Goal: Transaction & Acquisition: Purchase product/service

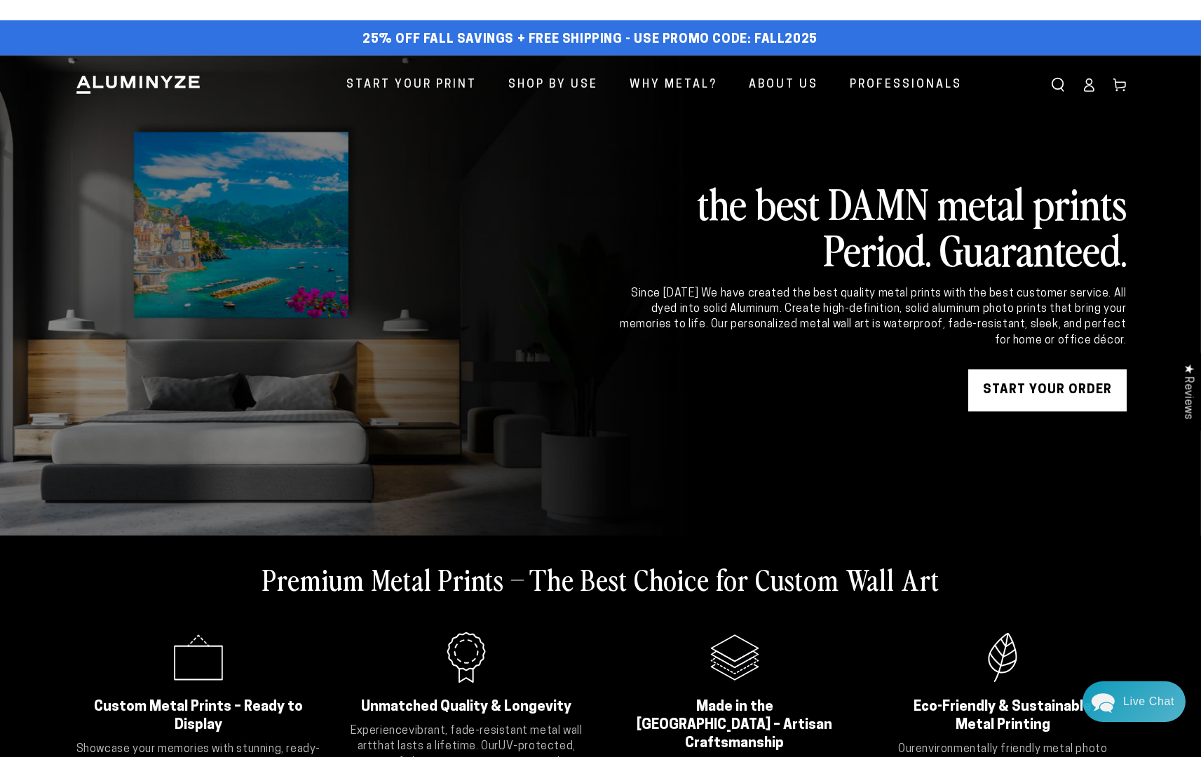
click at [1052, 396] on link "START YOUR Order" at bounding box center [1047, 390] width 158 height 42
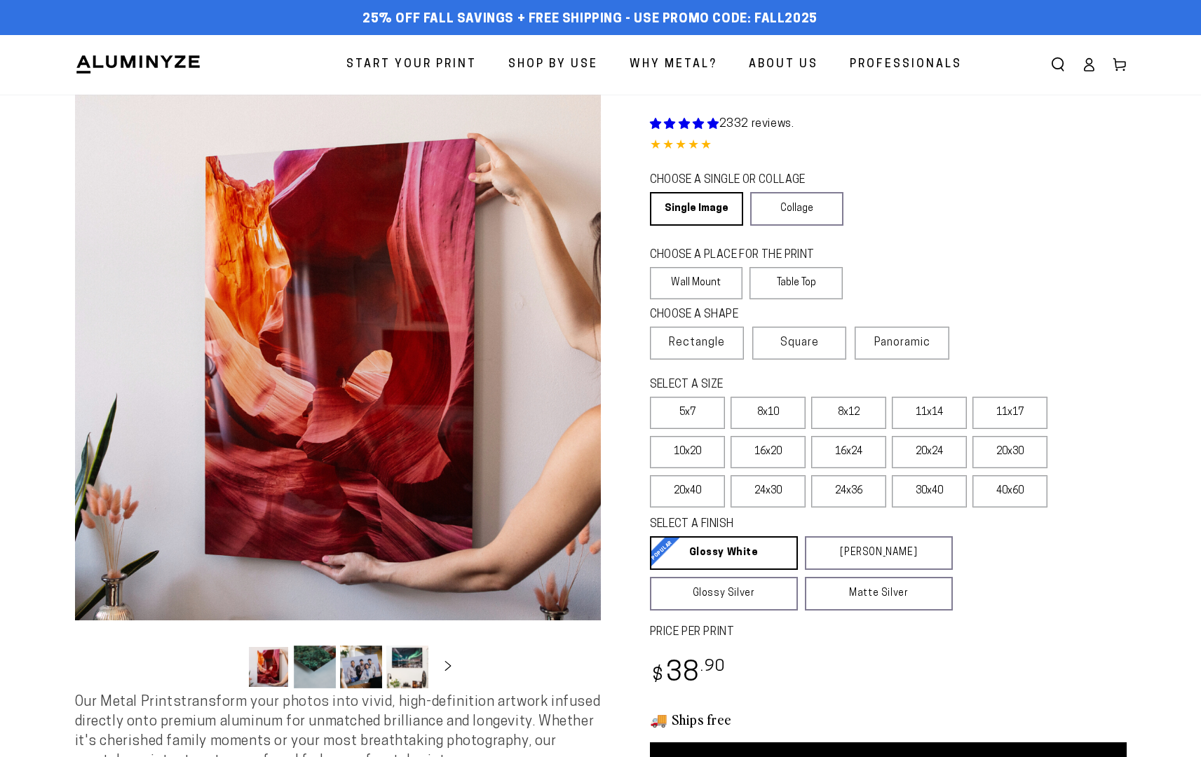
select select "**********"
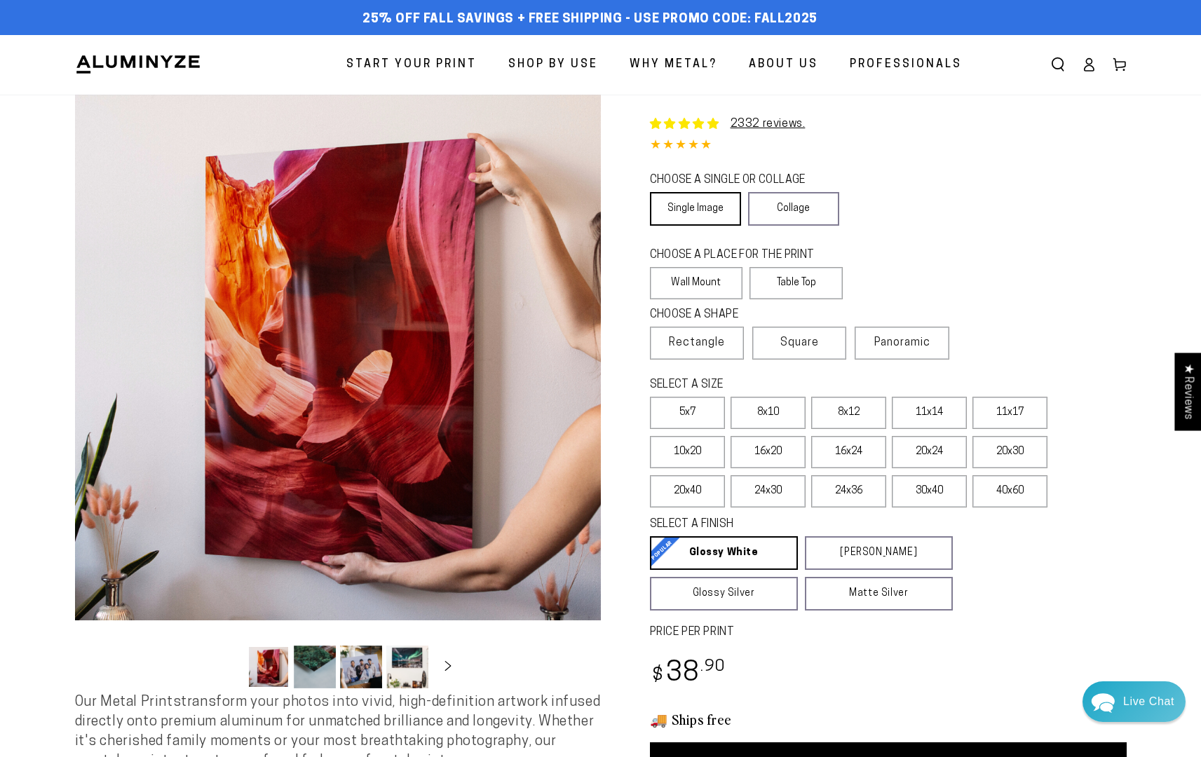
click at [718, 221] on link "Single Image" at bounding box center [695, 209] width 91 height 34
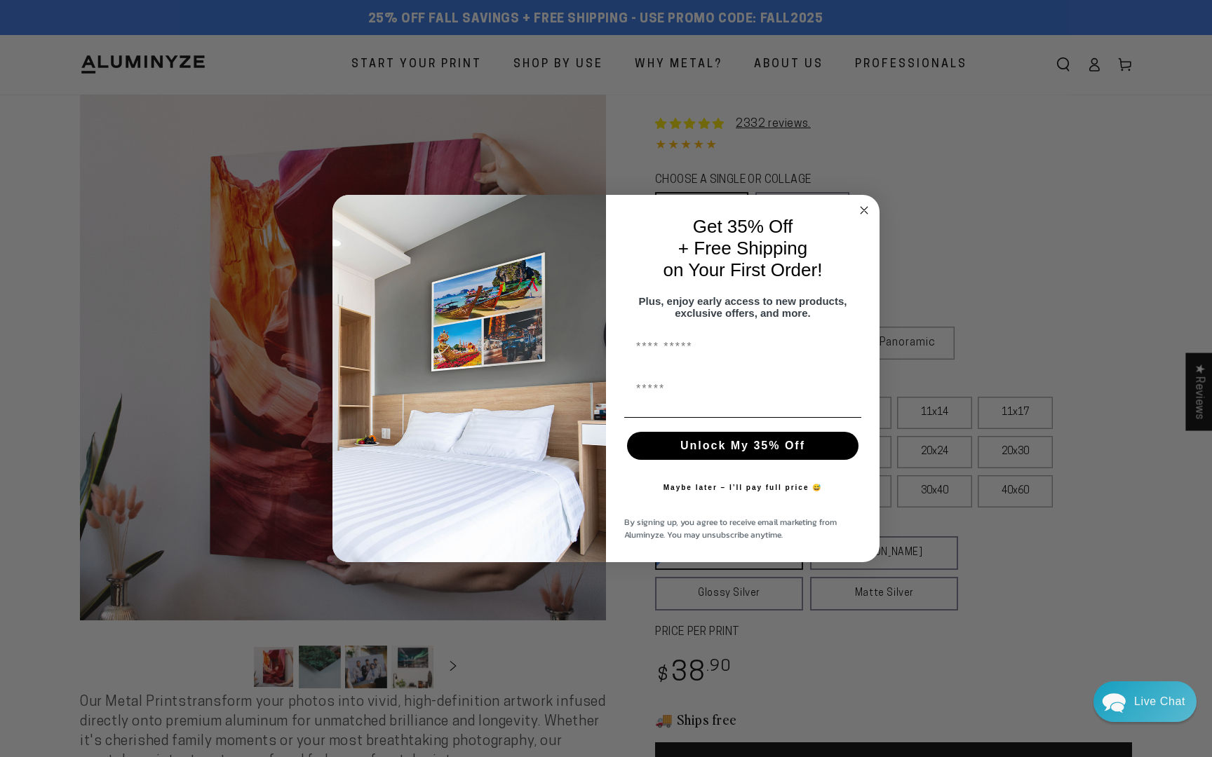
click at [866, 207] on icon "Close dialog" at bounding box center [863, 210] width 7 height 7
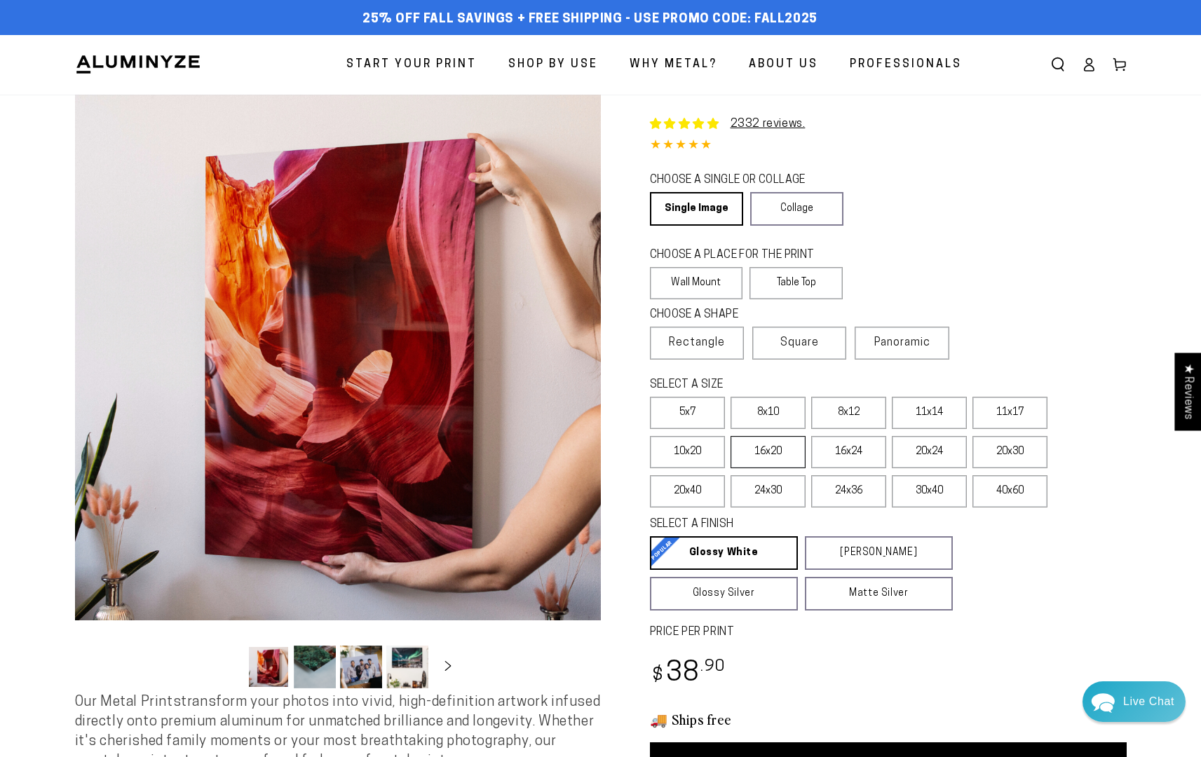
click at [731, 468] on label "16x20" at bounding box center [768, 452] width 75 height 32
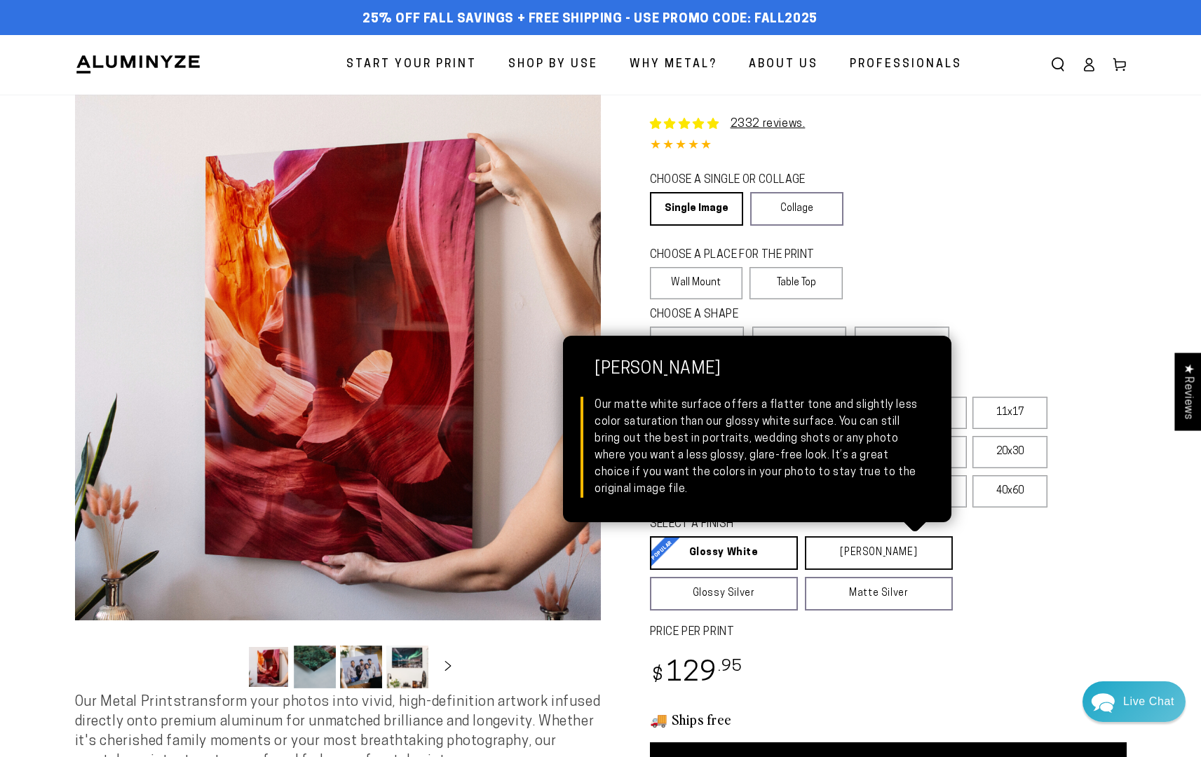
click at [860, 570] on link "[PERSON_NAME] Matte White Our matte white surface offers a flatter tone and sli…" at bounding box center [879, 553] width 148 height 34
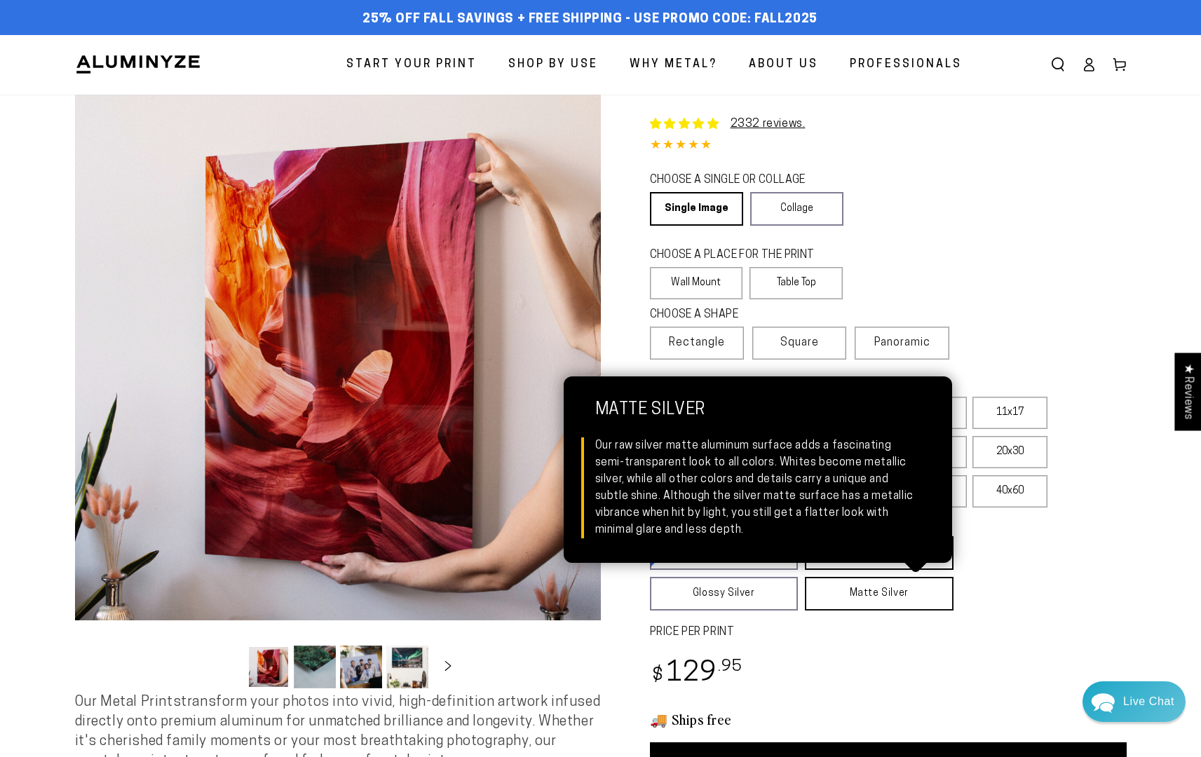
click at [878, 611] on link "Matte Silver Matte Silver Our raw silver matte aluminum surface adds a fascinat…" at bounding box center [879, 594] width 149 height 34
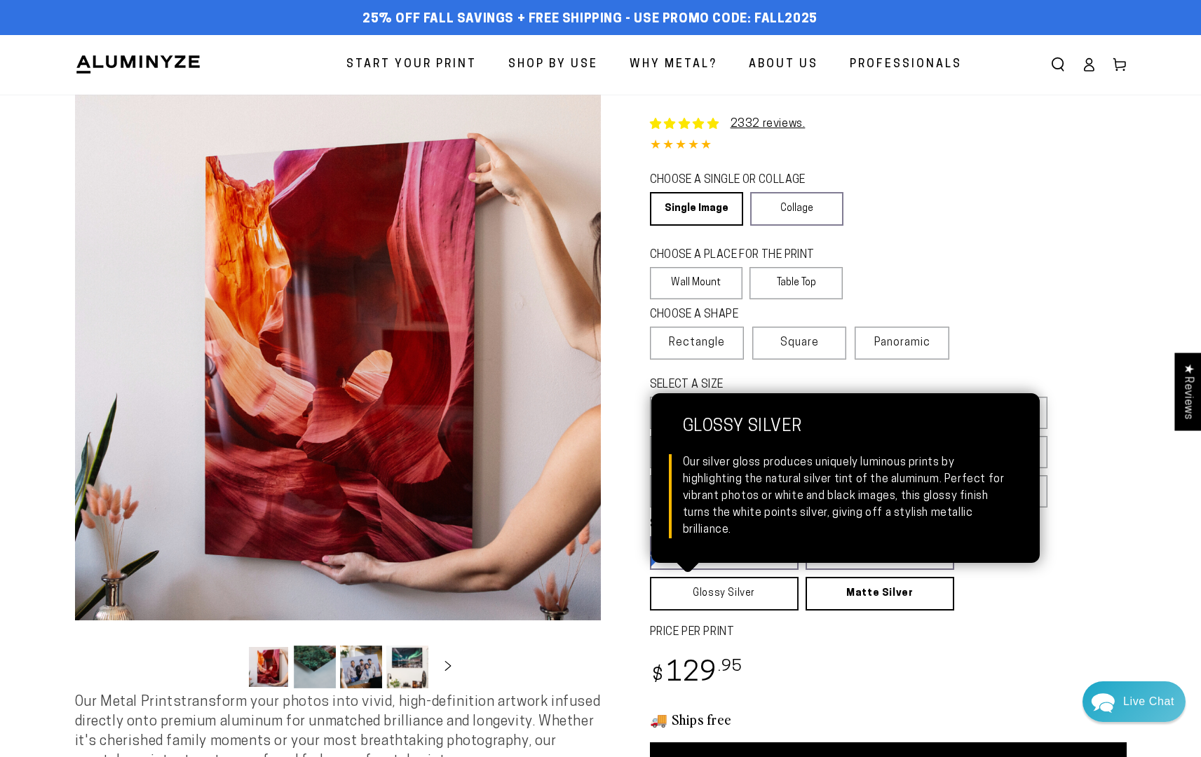
click at [759, 611] on link "Glossy Silver Glossy Silver Our silver gloss produces uniquely luminous prints …" at bounding box center [724, 594] width 149 height 34
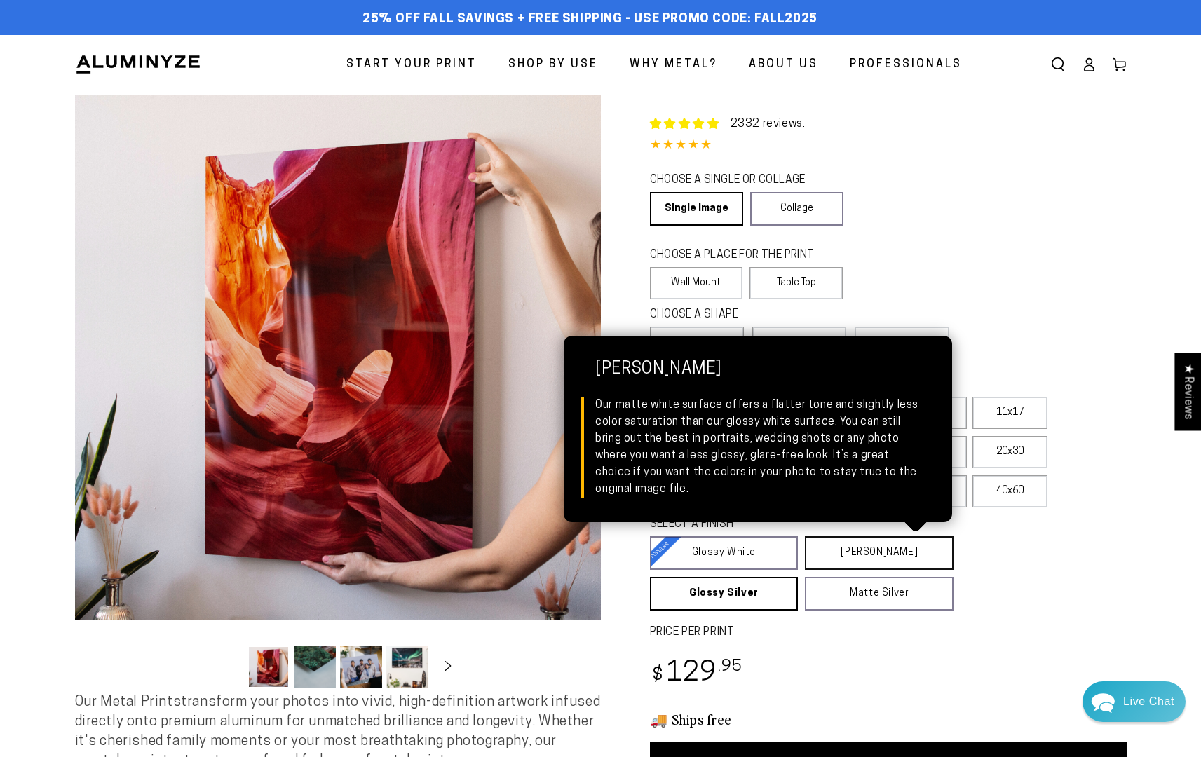
click at [885, 570] on link "[PERSON_NAME] Matte White Our matte white surface offers a flatter tone and sli…" at bounding box center [879, 553] width 149 height 34
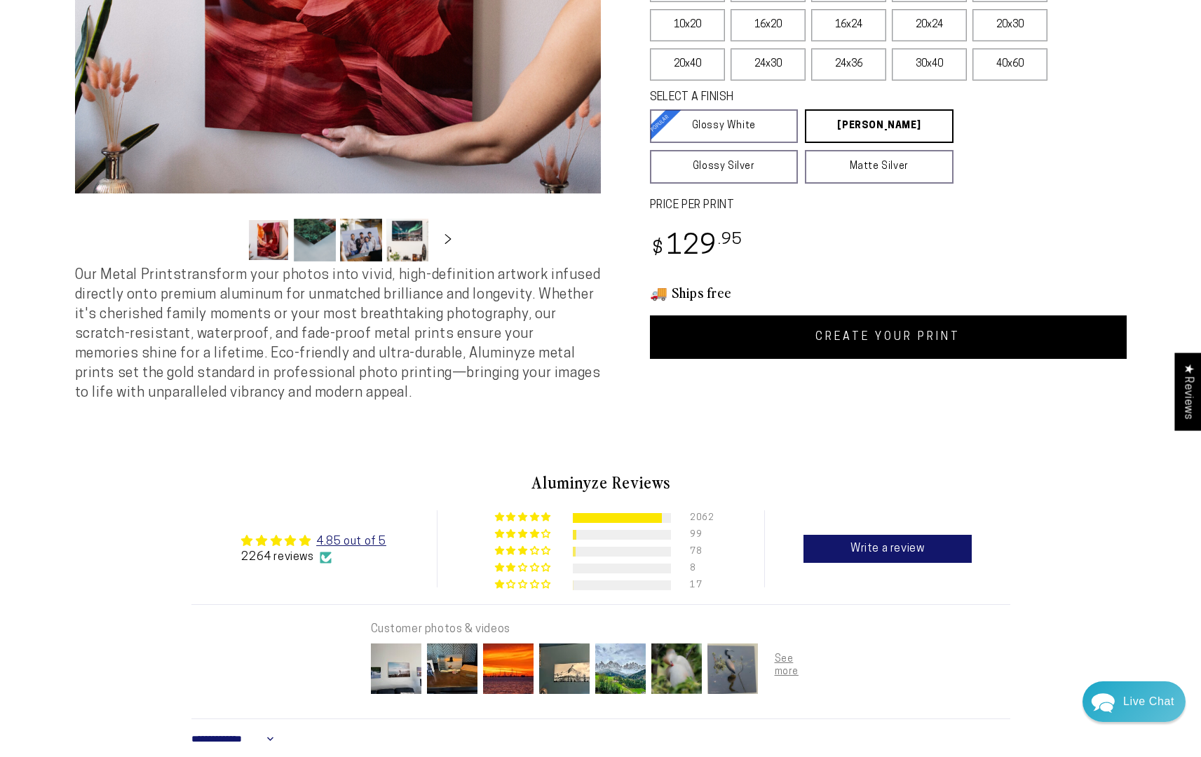
scroll to position [430, 0]
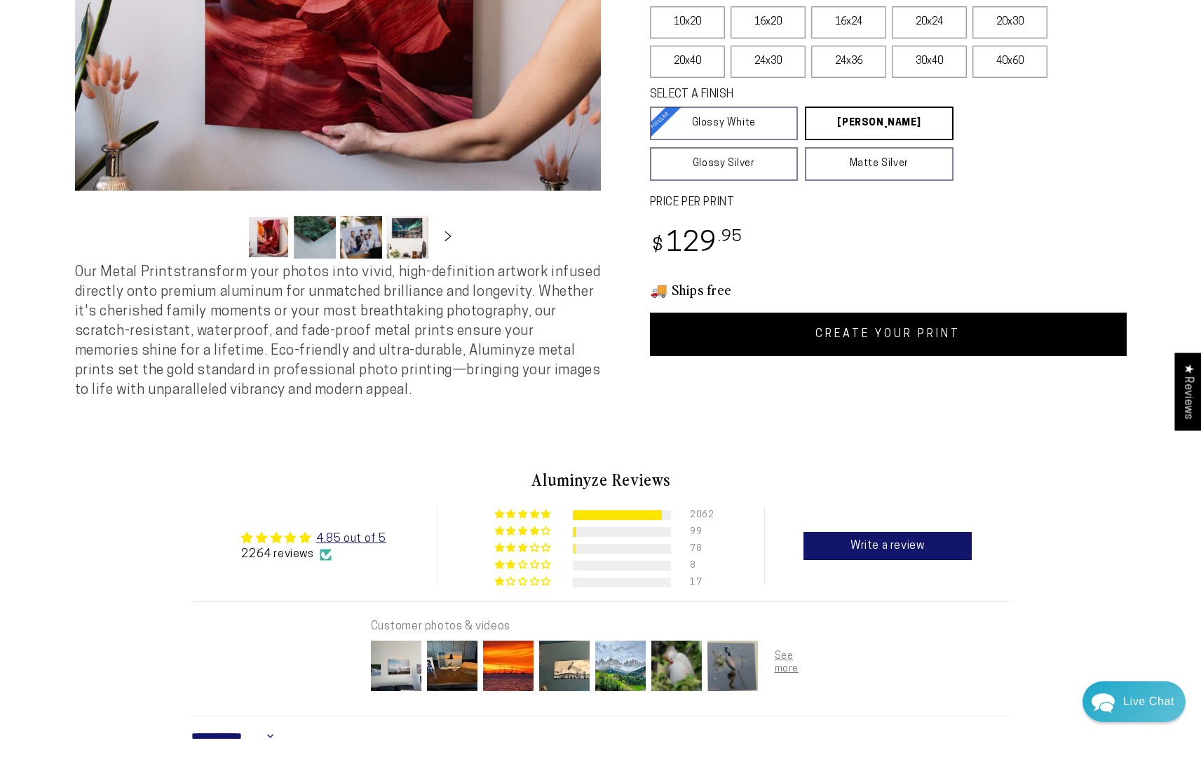
click at [841, 356] on link "CREATE YOUR PRINT" at bounding box center [888, 334] width 477 height 43
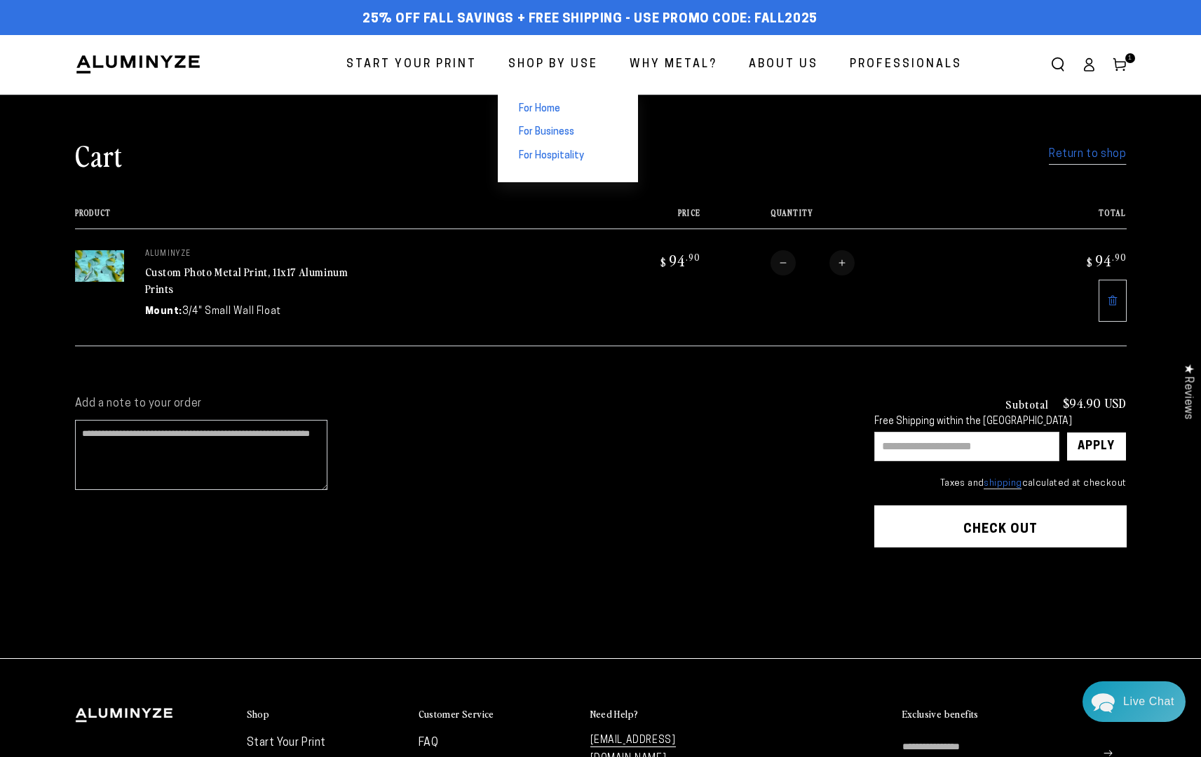
click at [520, 114] on span "For Home" at bounding box center [539, 109] width 41 height 14
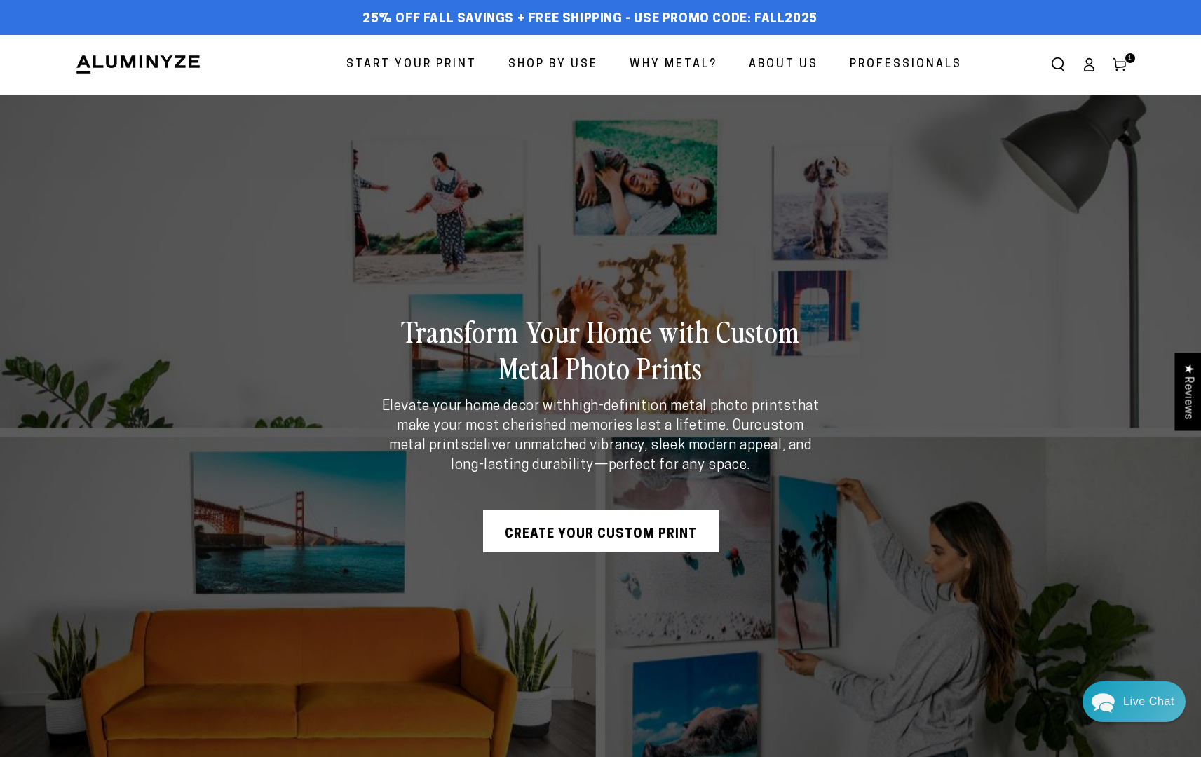
click at [614, 548] on link "Create Your Custom Print" at bounding box center [601, 531] width 236 height 42
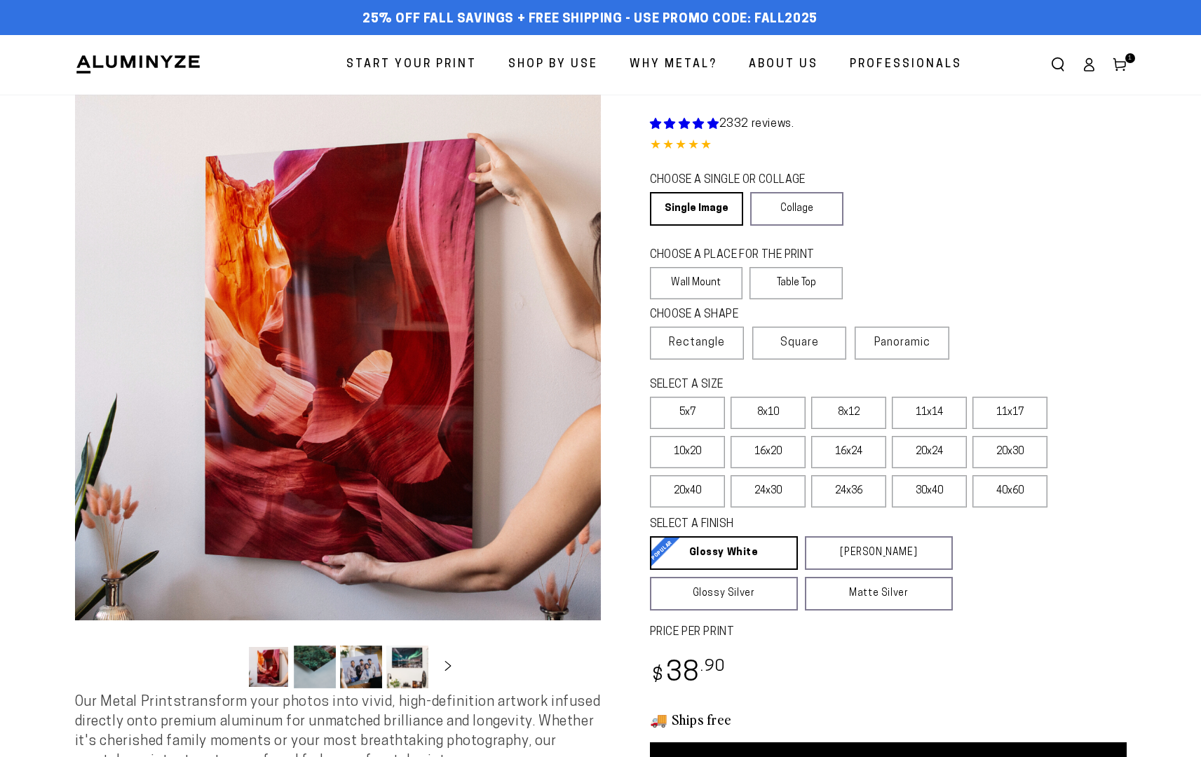
select select "**********"
click at [870, 429] on label "8x12" at bounding box center [848, 413] width 75 height 32
click at [937, 429] on label "11x14" at bounding box center [929, 413] width 75 height 32
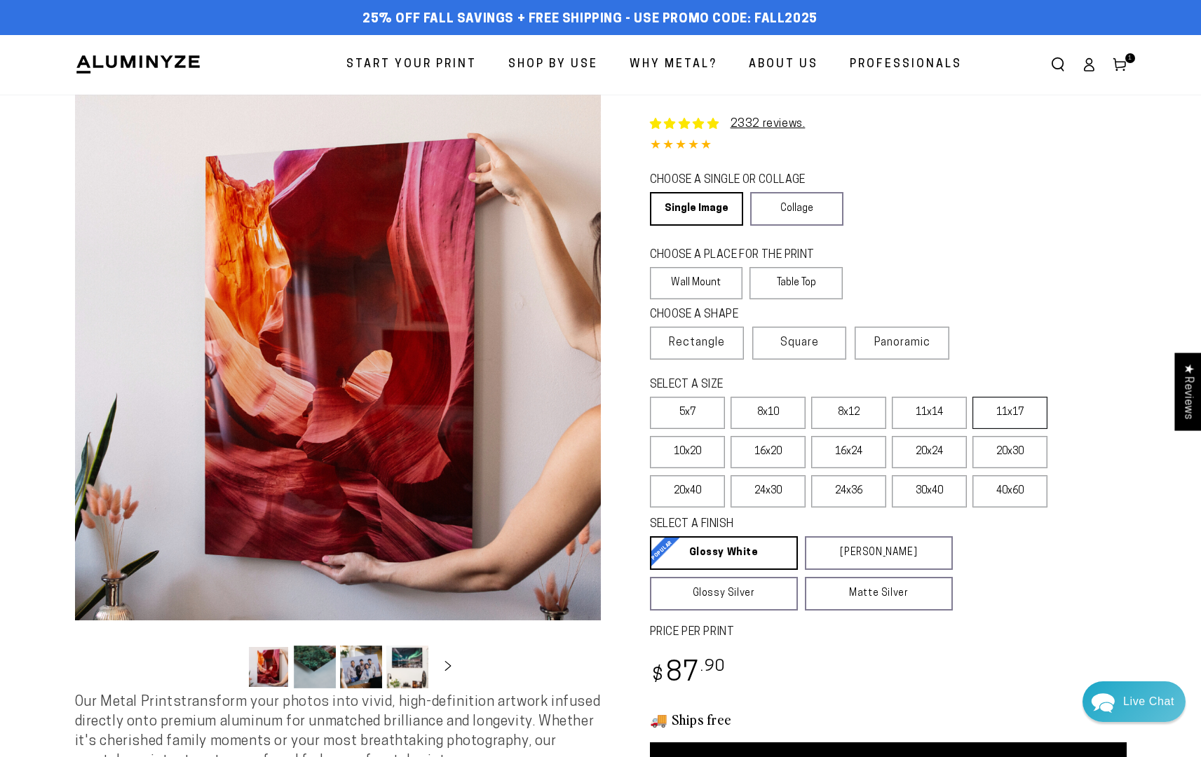
click at [1006, 429] on label "11x17" at bounding box center [1009, 413] width 75 height 32
click at [833, 225] on link "Collage" at bounding box center [796, 209] width 93 height 34
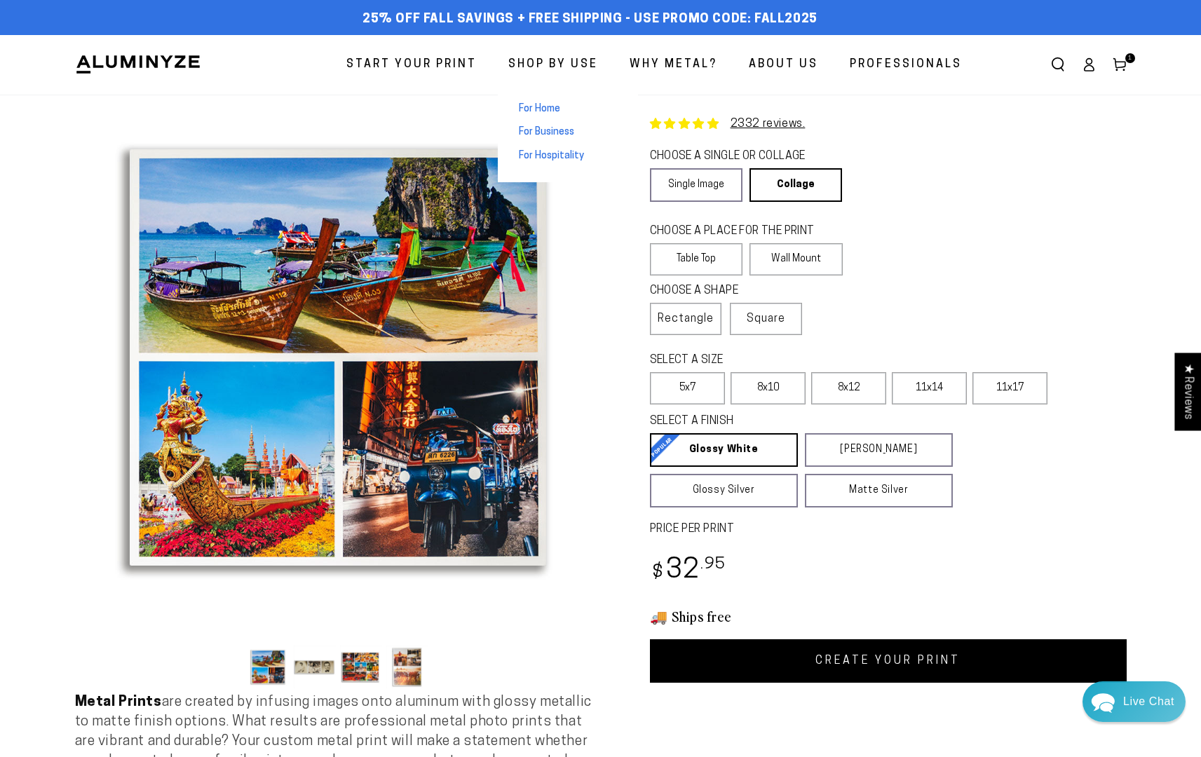
click at [550, 68] on span "Shop By Use" at bounding box center [553, 65] width 90 height 20
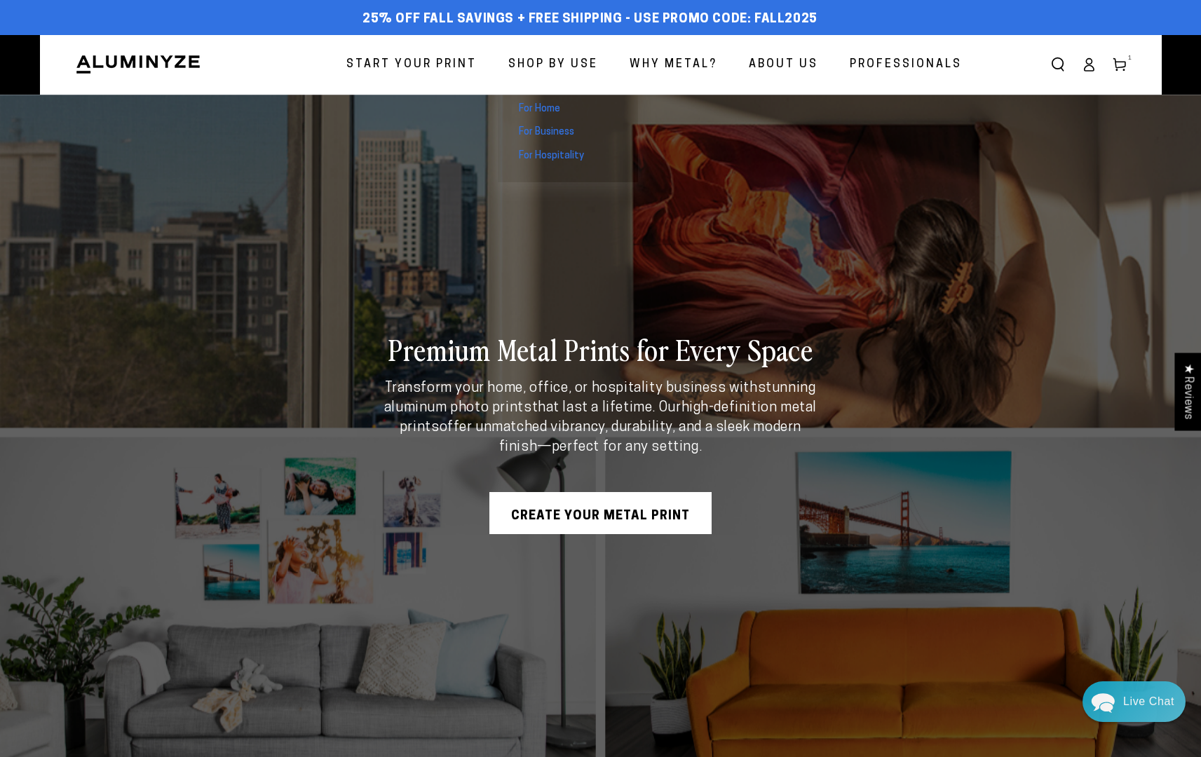
click at [559, 67] on span "Shop By Use" at bounding box center [553, 65] width 90 height 20
click at [533, 114] on span "For Home" at bounding box center [539, 109] width 41 height 14
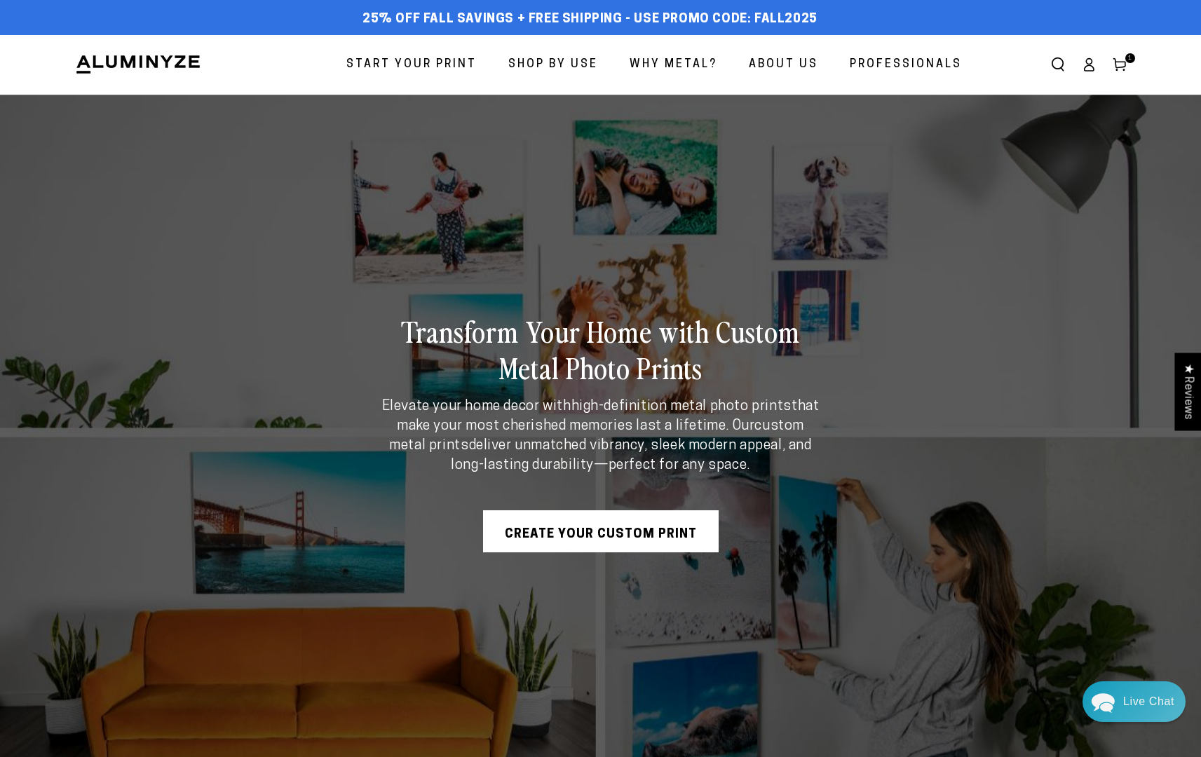
scroll to position [6, 0]
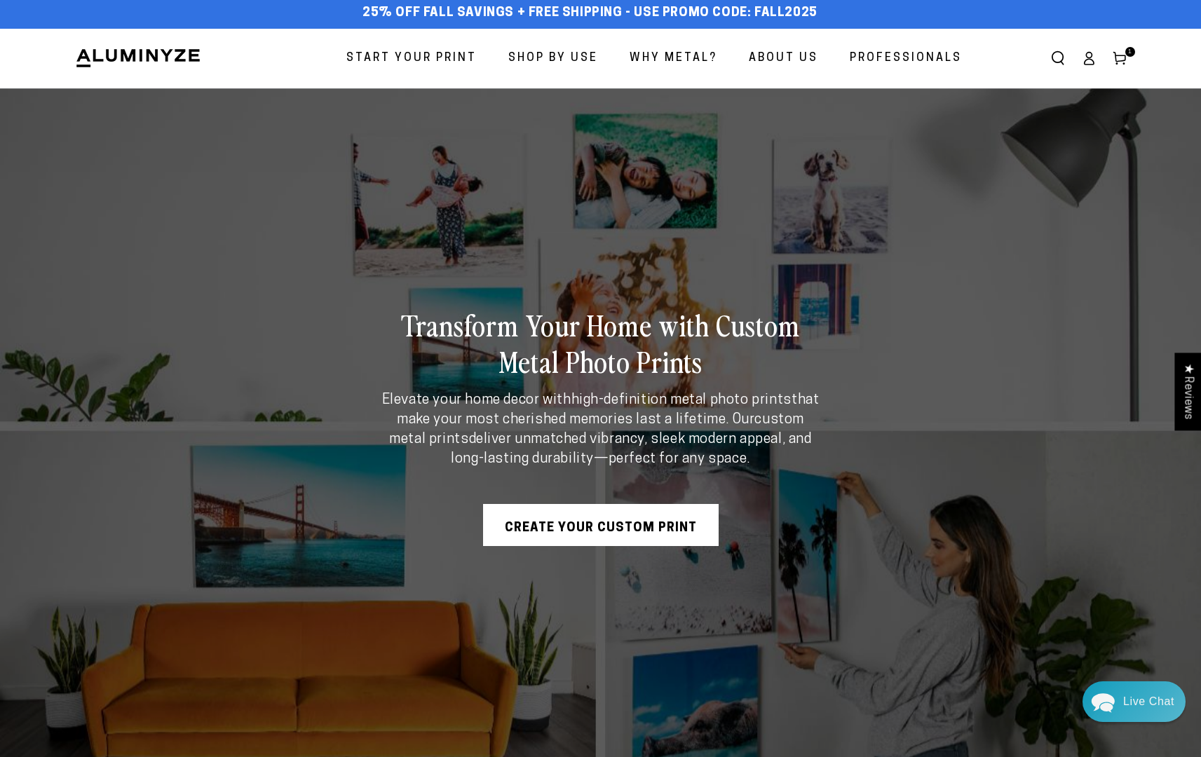
click at [1005, 320] on div "Transform Your Home with Custom Metal Photo Prints Elevate your home decor with…" at bounding box center [601, 426] width 1122 height 676
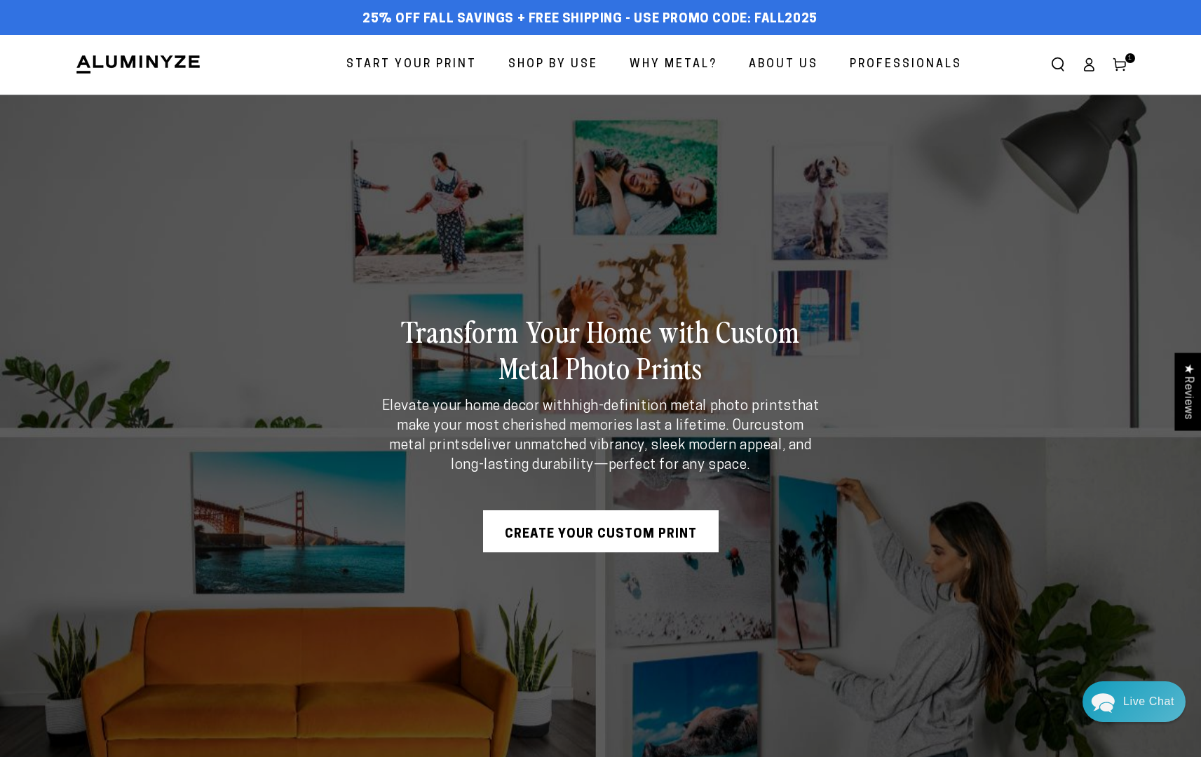
scroll to position [1, 0]
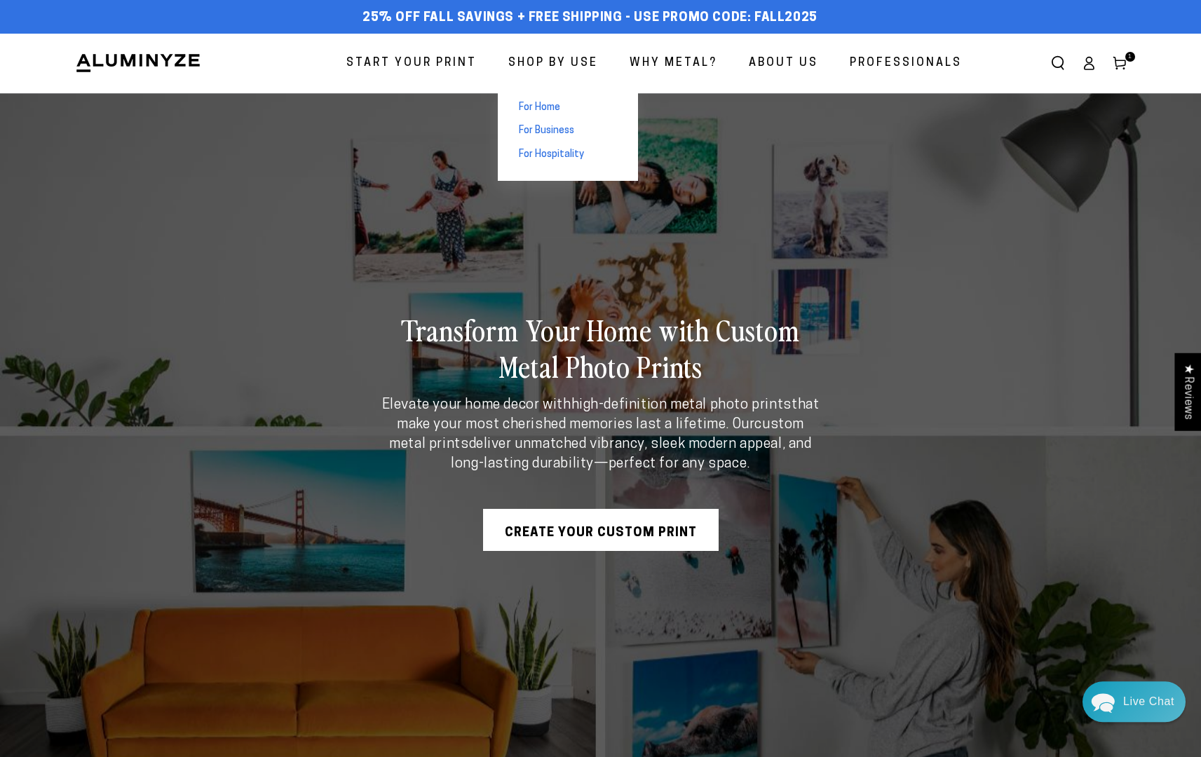
click at [527, 115] on span "For Home" at bounding box center [539, 108] width 41 height 14
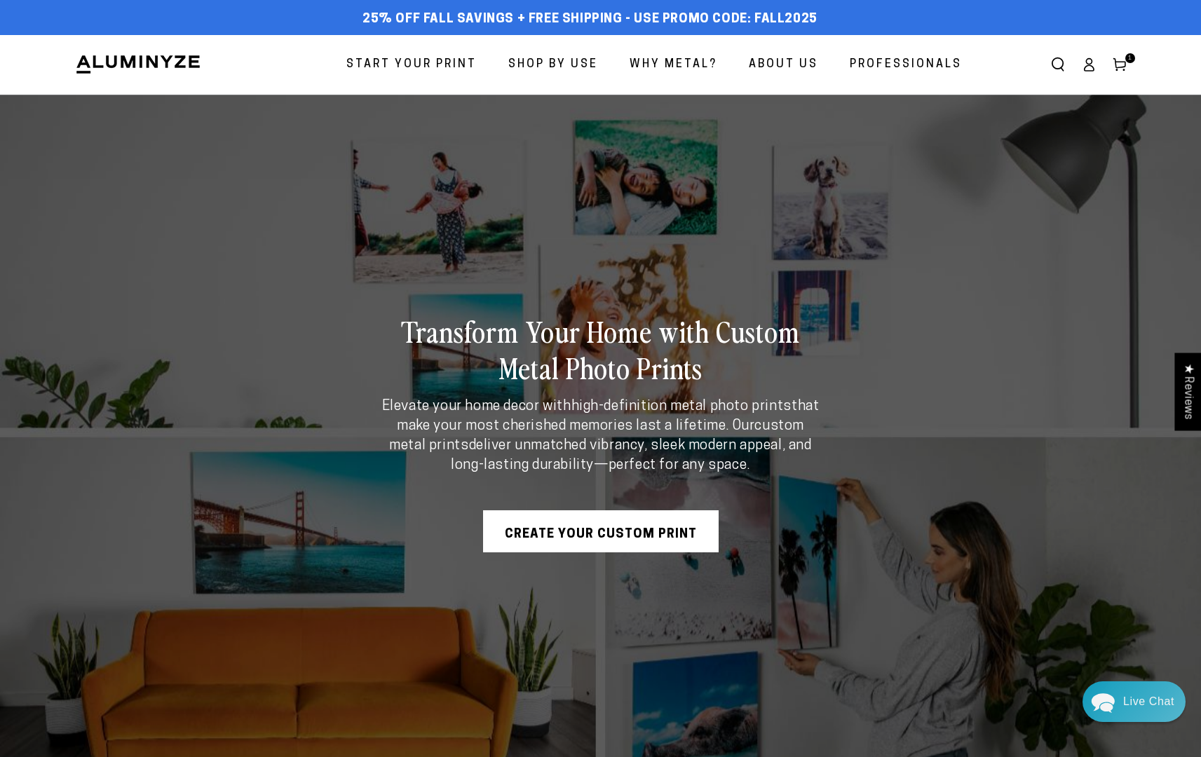
click at [595, 544] on link "Create Your Custom Print" at bounding box center [601, 531] width 236 height 42
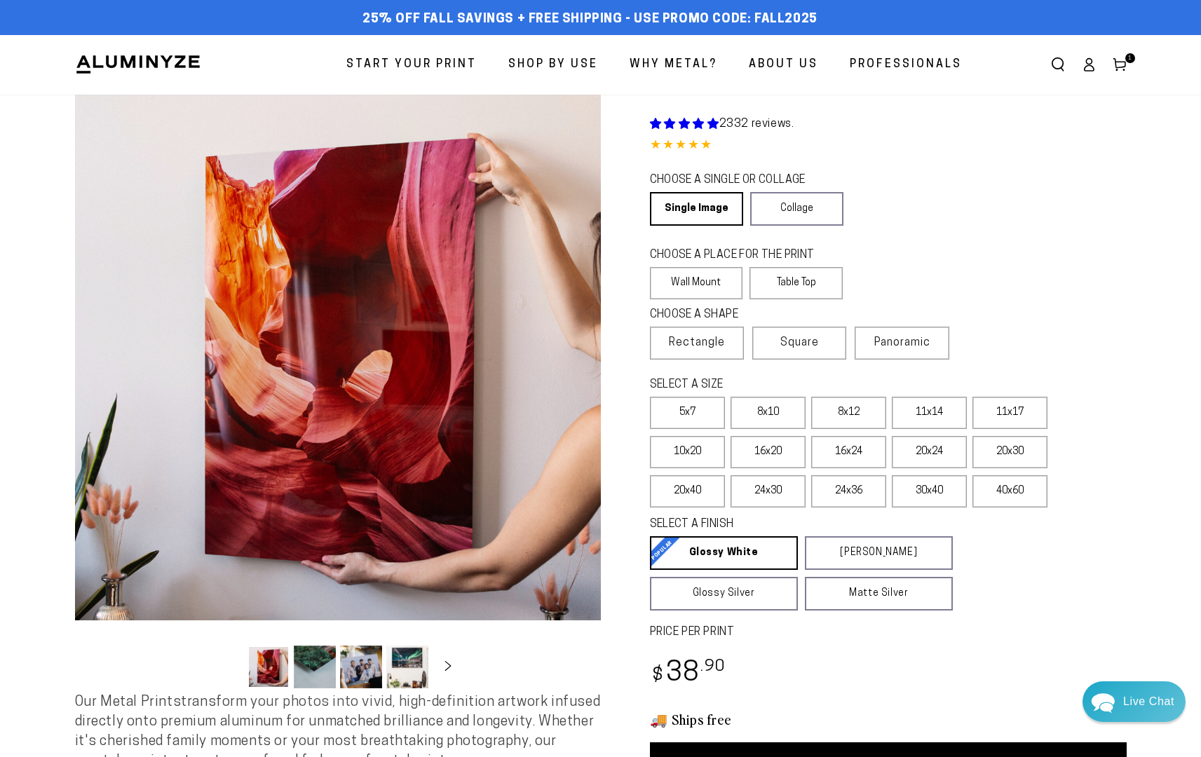
select select "**********"
click at [819, 351] on span "Square" at bounding box center [799, 342] width 39 height 17
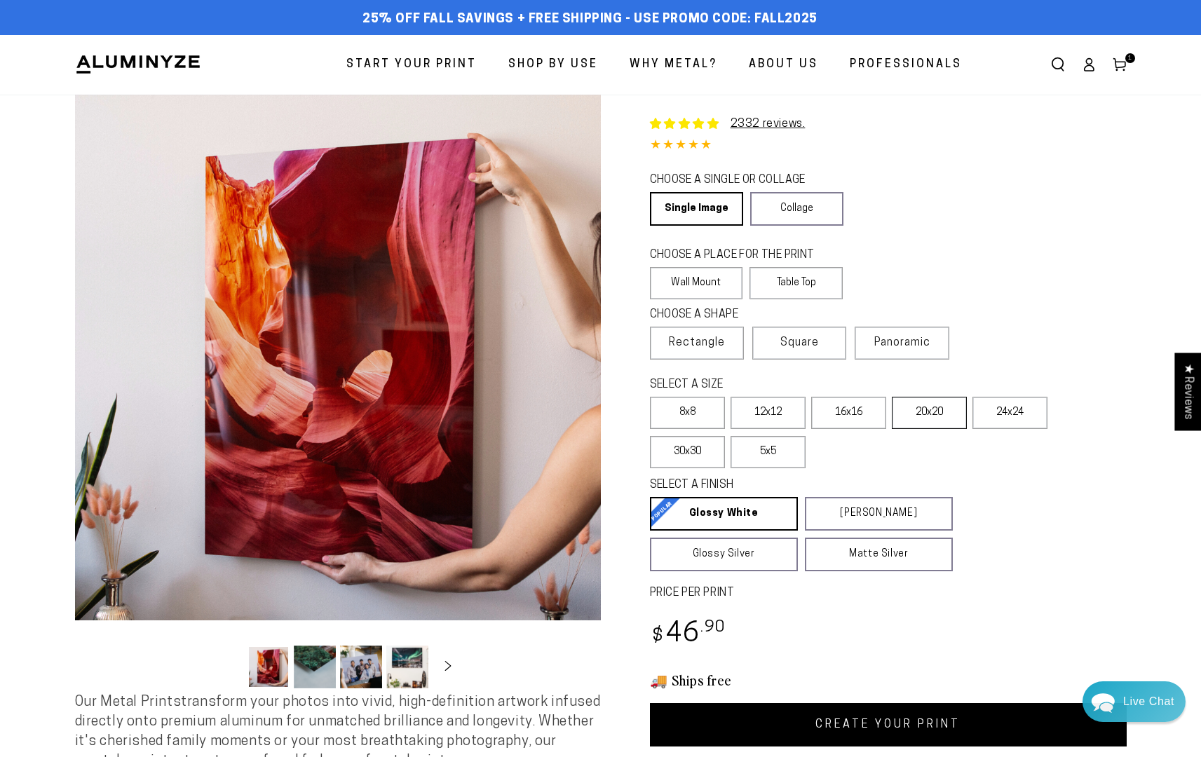
click at [937, 429] on label "20x20" at bounding box center [929, 413] width 75 height 32
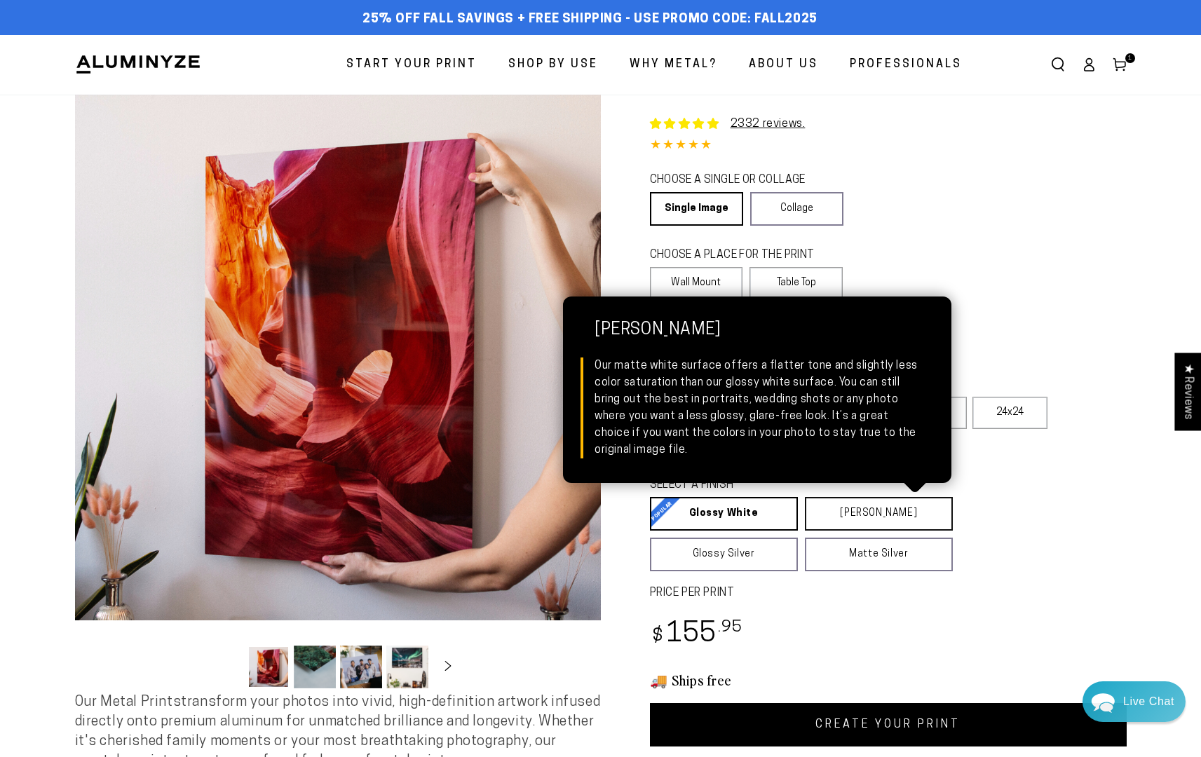
click at [885, 531] on link "[PERSON_NAME] Matte White Our matte white surface offers a flatter tone and sli…" at bounding box center [879, 514] width 148 height 34
click at [885, 531] on link "[PERSON_NAME] Matte White Our matte white surface offers a flatter tone and sli…" at bounding box center [879, 514] width 149 height 34
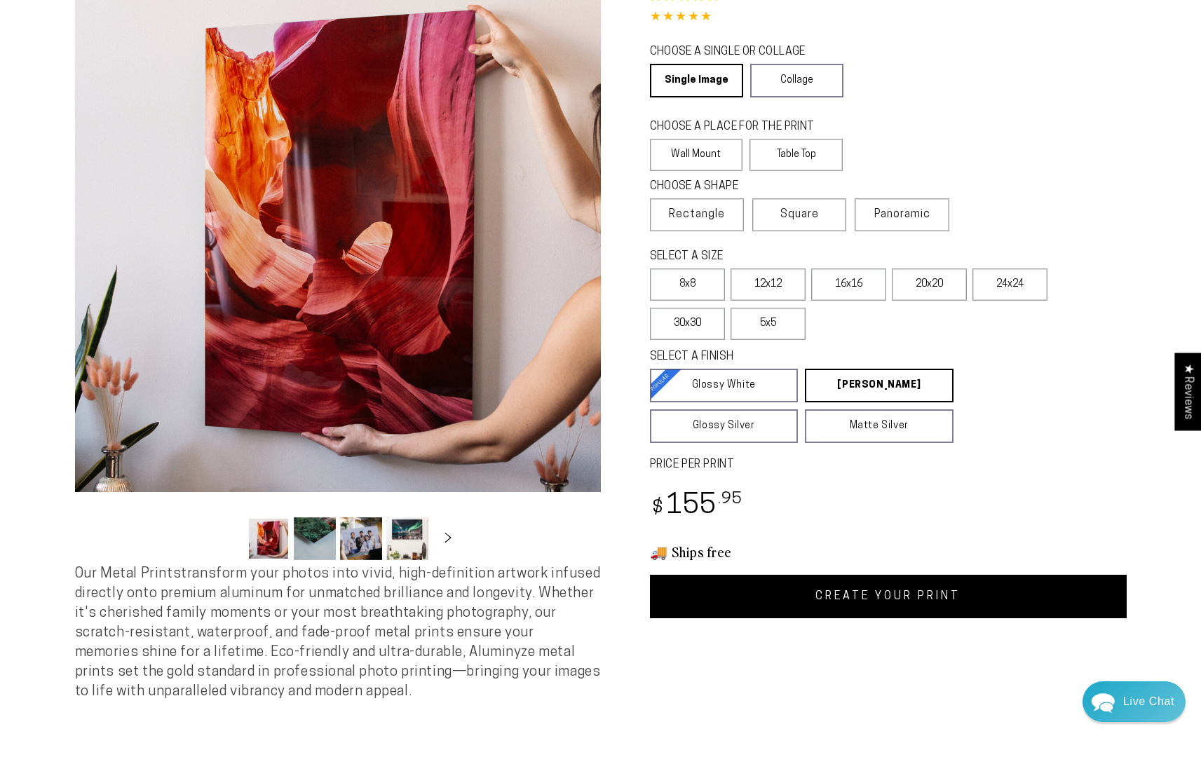
scroll to position [135, 0]
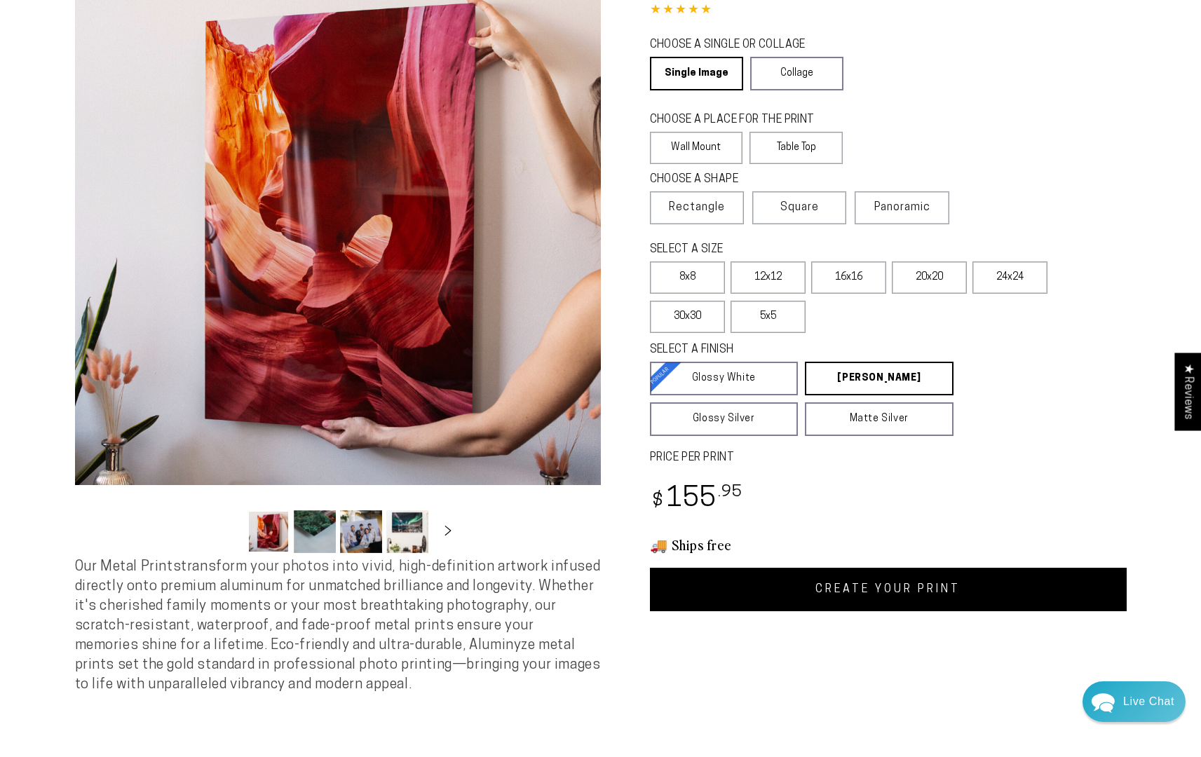
click at [919, 611] on link "CREATE YOUR PRINT" at bounding box center [888, 589] width 477 height 43
